Goal: Information Seeking & Learning: Learn about a topic

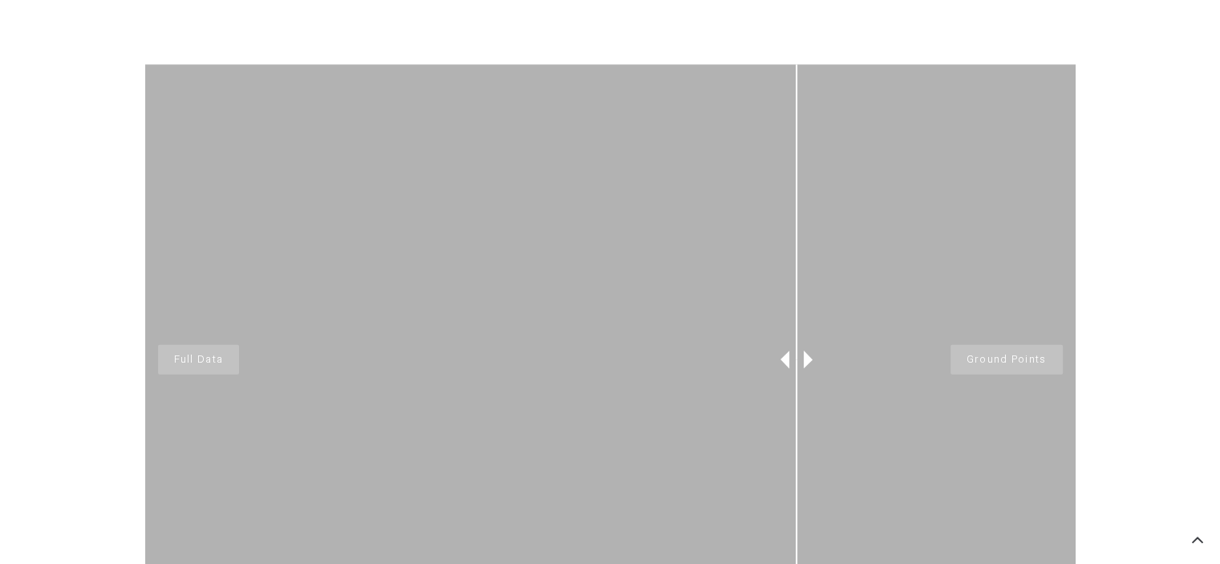
scroll to position [1203, 0]
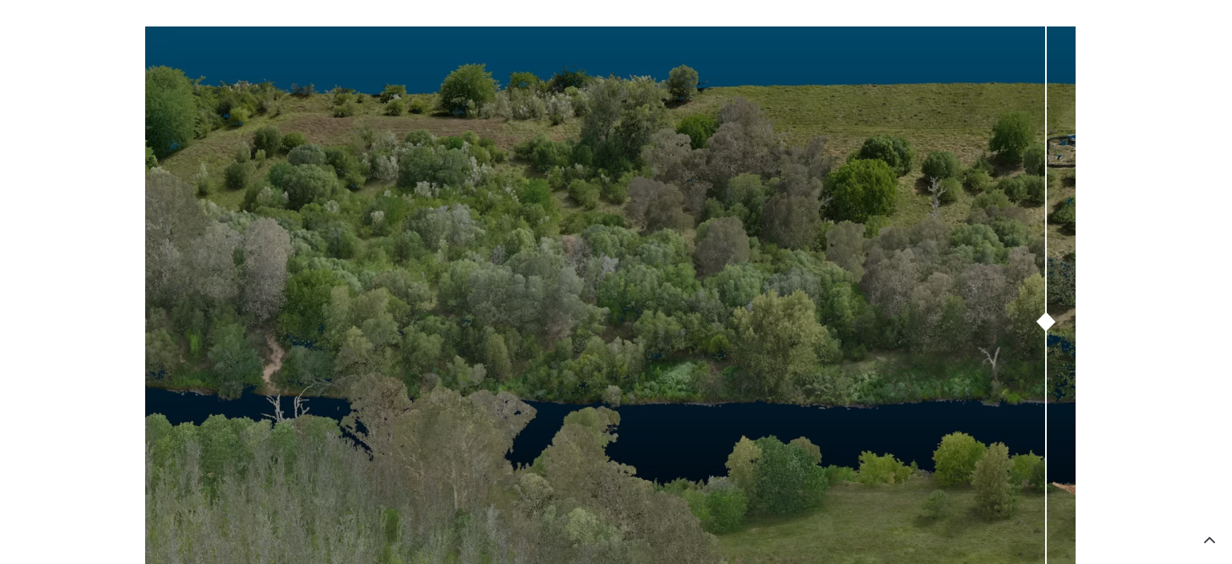
drag, startPoint x: 801, startPoint y: 323, endPoint x: 1229, endPoint y: 432, distance: 441.9
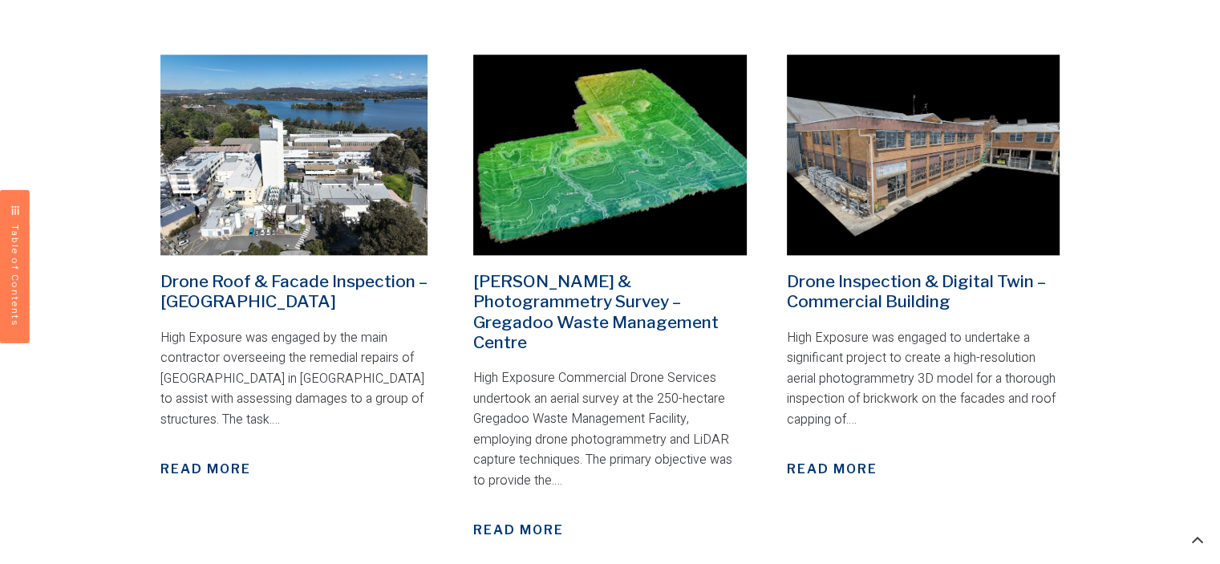
scroll to position [1338, 0]
